Goal: Transaction & Acquisition: Download file/media

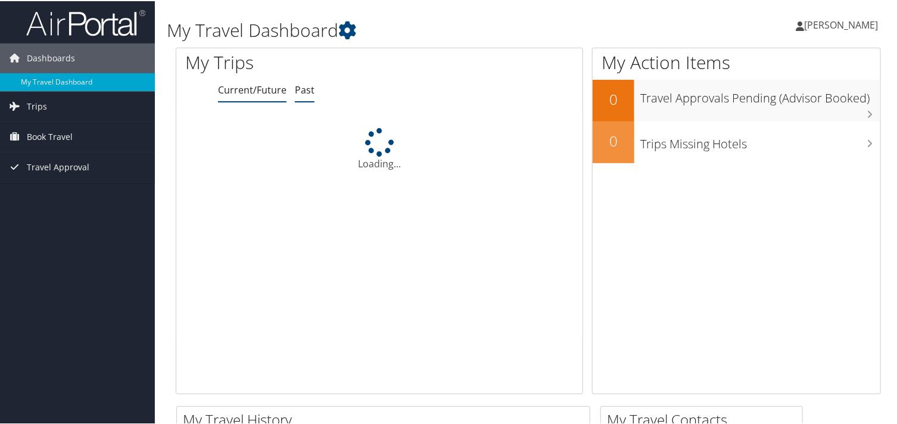
click at [301, 90] on link "Past" at bounding box center [305, 88] width 20 height 13
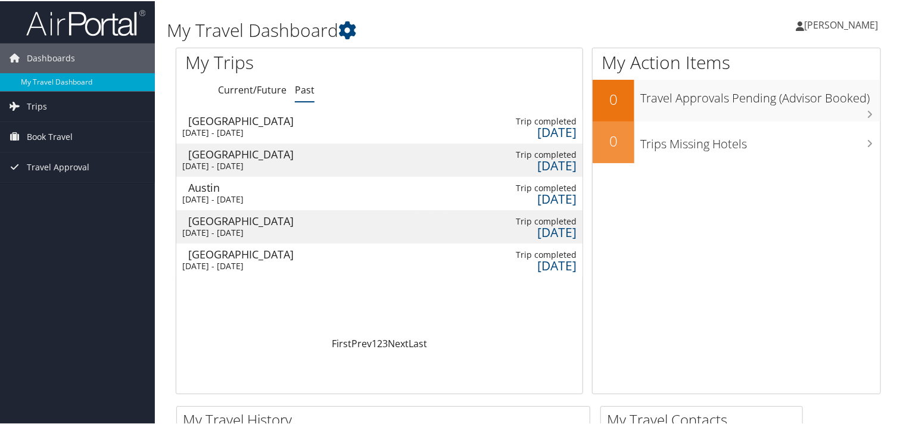
click at [241, 124] on div "Nashville" at bounding box center [302, 119] width 228 height 11
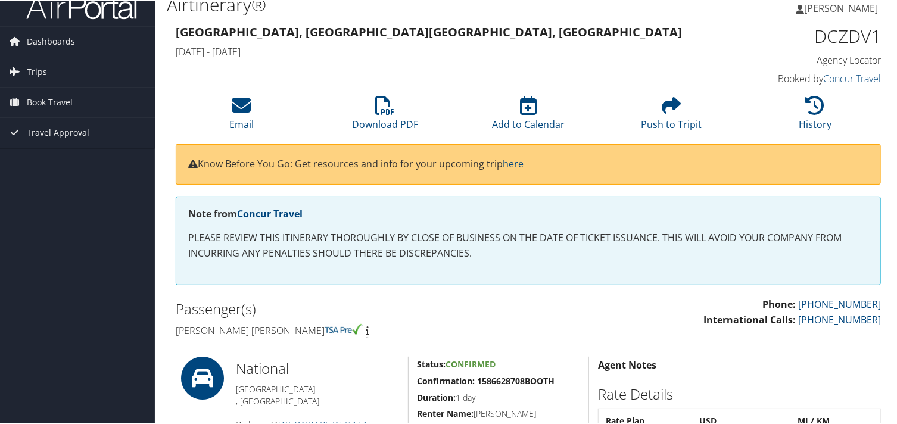
scroll to position [8, 0]
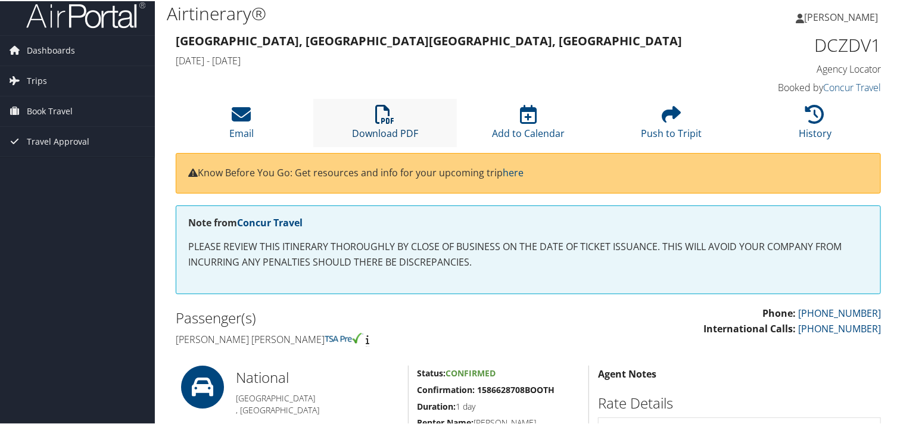
click at [379, 115] on icon at bounding box center [384, 113] width 19 height 19
